Goal: Task Accomplishment & Management: Use online tool/utility

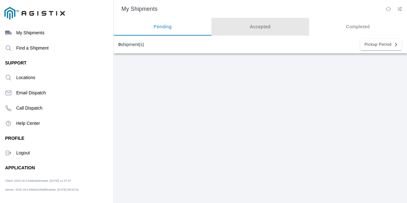
click at [211, 19] on ion-segment-button "Accepted" at bounding box center [163, 27] width 98 height 18
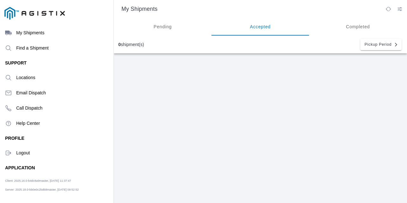
click at [164, 23] on ion-segment-button "Pending" at bounding box center [163, 27] width 98 height 18
click at [58, 44] on div "Find a Shipment" at bounding box center [56, 47] width 103 height 15
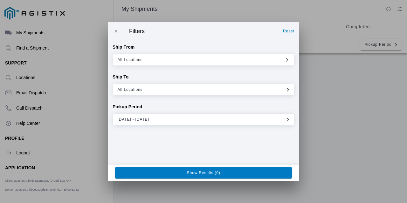
click at [175, 131] on div "Filters Reset Ship From All Locations Ship To All Locations Pickup Period 09/02…" at bounding box center [203, 93] width 191 height 142
click at [178, 125] on div "Filters Reset Ship From All Locations Ship To All Locations Pickup Period 09/02…" at bounding box center [203, 93] width 191 height 142
click at [187, 116] on button "09/02/2025 - 09/09/2026" at bounding box center [203, 119] width 180 height 11
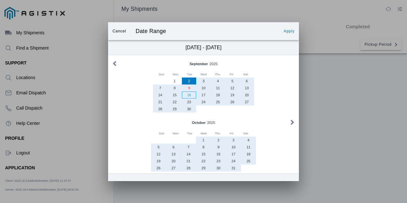
click at [192, 99] on div "16" at bounding box center [189, 95] width 14 height 7
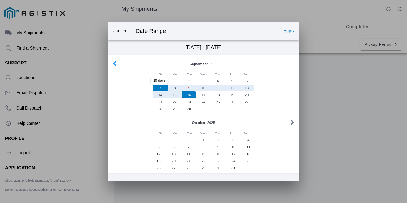
click at [116, 61] on button "button" at bounding box center [114, 64] width 7 height 8
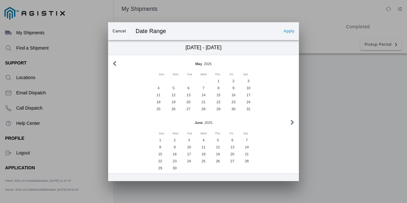
click at [116, 61] on button "button" at bounding box center [114, 64] width 7 height 8
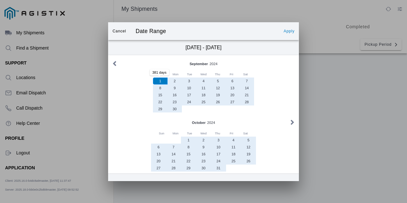
click at [160, 80] on div "1" at bounding box center [160, 81] width 14 height 7
type input "09/01/2024 - 09/16/2025"
click at [288, 27] on button "Apply" at bounding box center [289, 31] width 16 height 10
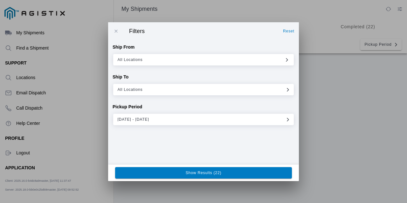
click at [232, 172] on span "Show Results (22)" at bounding box center [203, 173] width 168 height 4
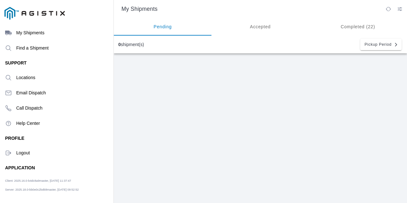
click at [11, 156] on icon "menu" at bounding box center [8, 153] width 7 height 7
